Goal: Task Accomplishment & Management: Manage account settings

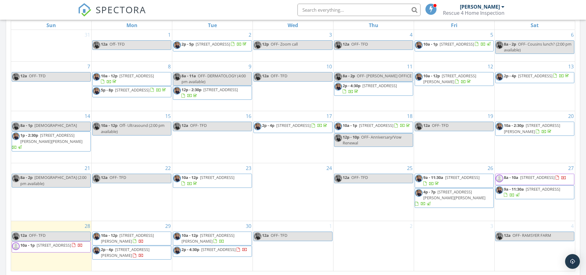
scroll to position [338, 0]
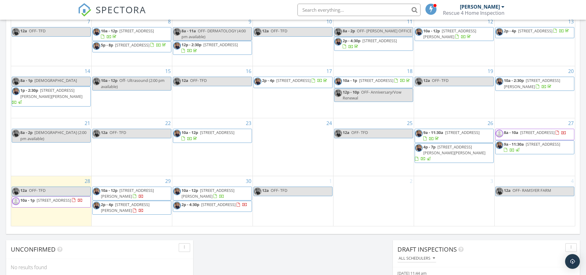
click at [472, 150] on span "[STREET_ADDRESS][PERSON_NAME][PERSON_NAME]" at bounding box center [454, 149] width 62 height 11
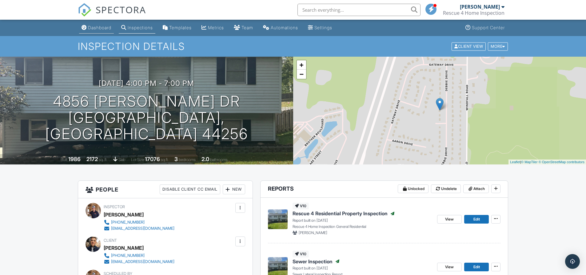
click at [100, 27] on div "Dashboard" at bounding box center [99, 27] width 23 height 5
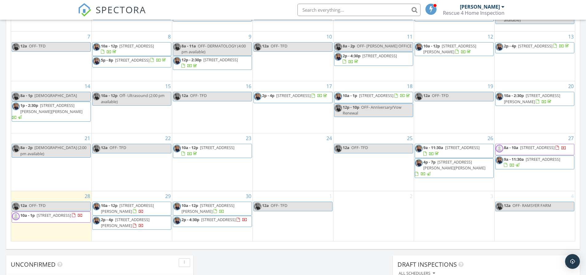
scroll to position [338, 0]
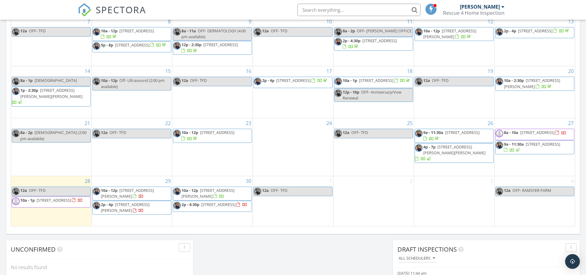
click at [72, 203] on div at bounding box center [74, 200] width 5 height 5
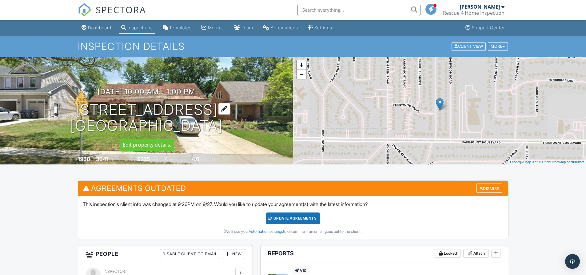
drag, startPoint x: 65, startPoint y: 108, endPoint x: 232, endPoint y: 121, distance: 167.0
click at [223, 121] on h1 "2641 Brentwood Rd Beachwood, OH 44122" at bounding box center [146, 118] width 153 height 33
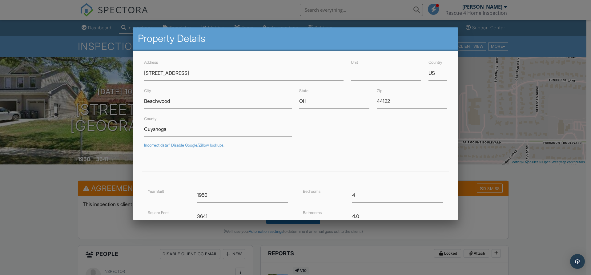
click at [34, 37] on div at bounding box center [295, 140] width 591 height 343
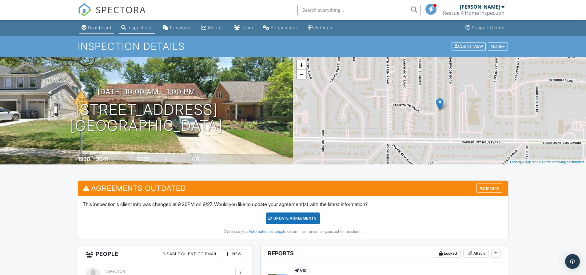
click at [100, 30] on div "Dashboard" at bounding box center [99, 27] width 23 height 5
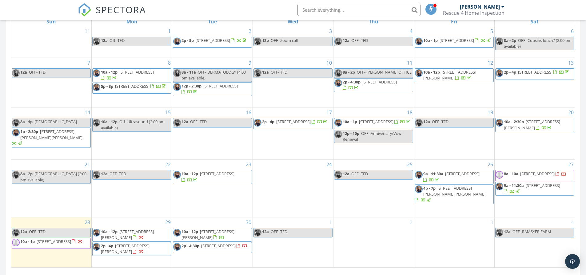
scroll to position [338, 0]
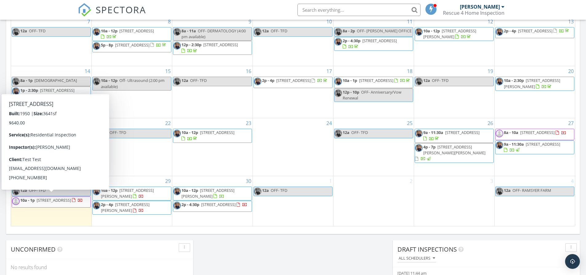
click at [72, 202] on div at bounding box center [73, 200] width 3 height 4
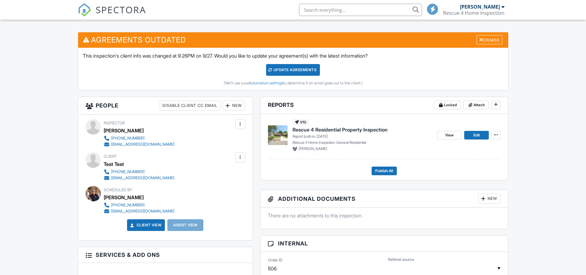
scroll to position [154, 0]
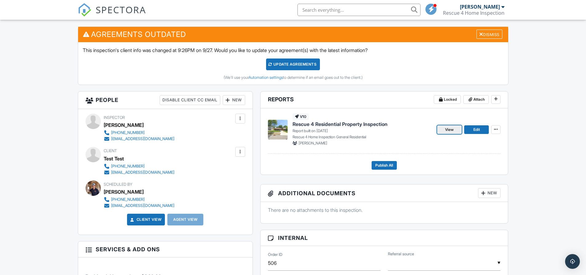
click at [451, 129] on span "View" at bounding box center [449, 129] width 9 height 6
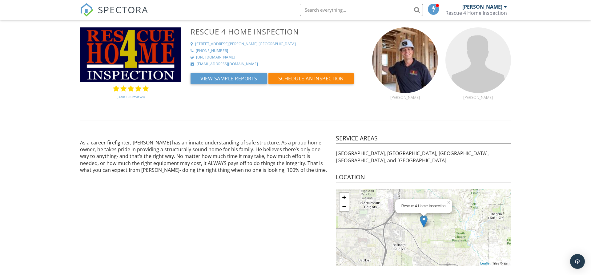
click at [116, 10] on span "SPECTORA" at bounding box center [123, 9] width 50 height 13
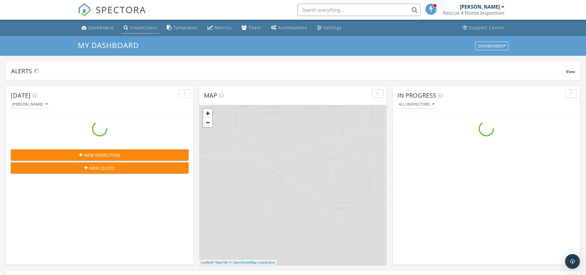
scroll to position [570, 596]
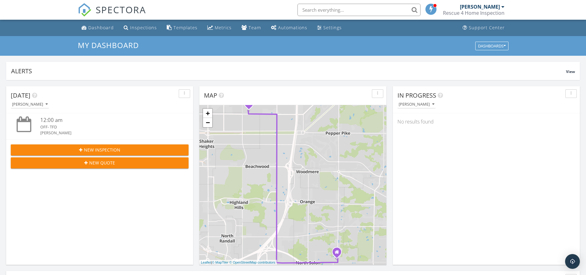
click at [503, 6] on div at bounding box center [503, 6] width 3 height 5
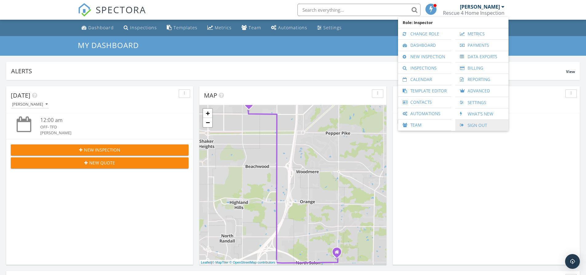
click at [478, 127] on link "Sign Out" at bounding box center [482, 125] width 47 height 11
